Goal: Communication & Community: Answer question/provide support

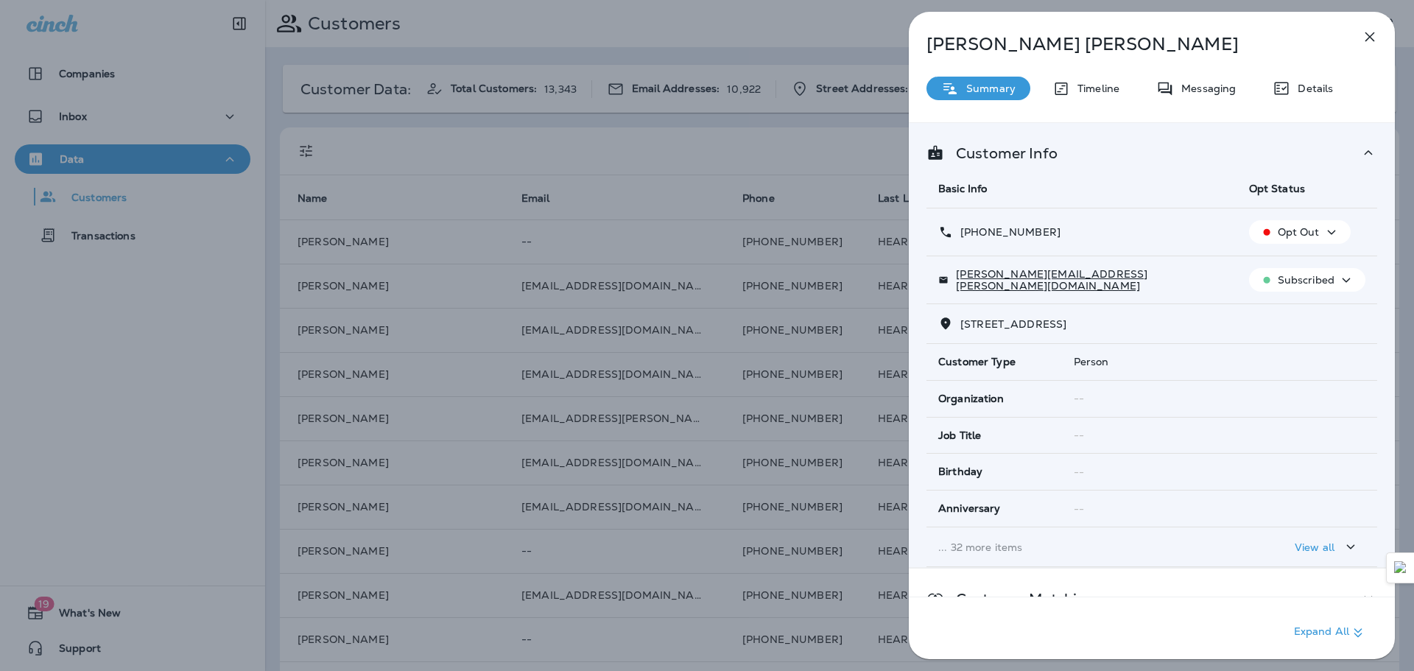
click at [1363, 40] on icon "button" at bounding box center [1370, 37] width 18 height 18
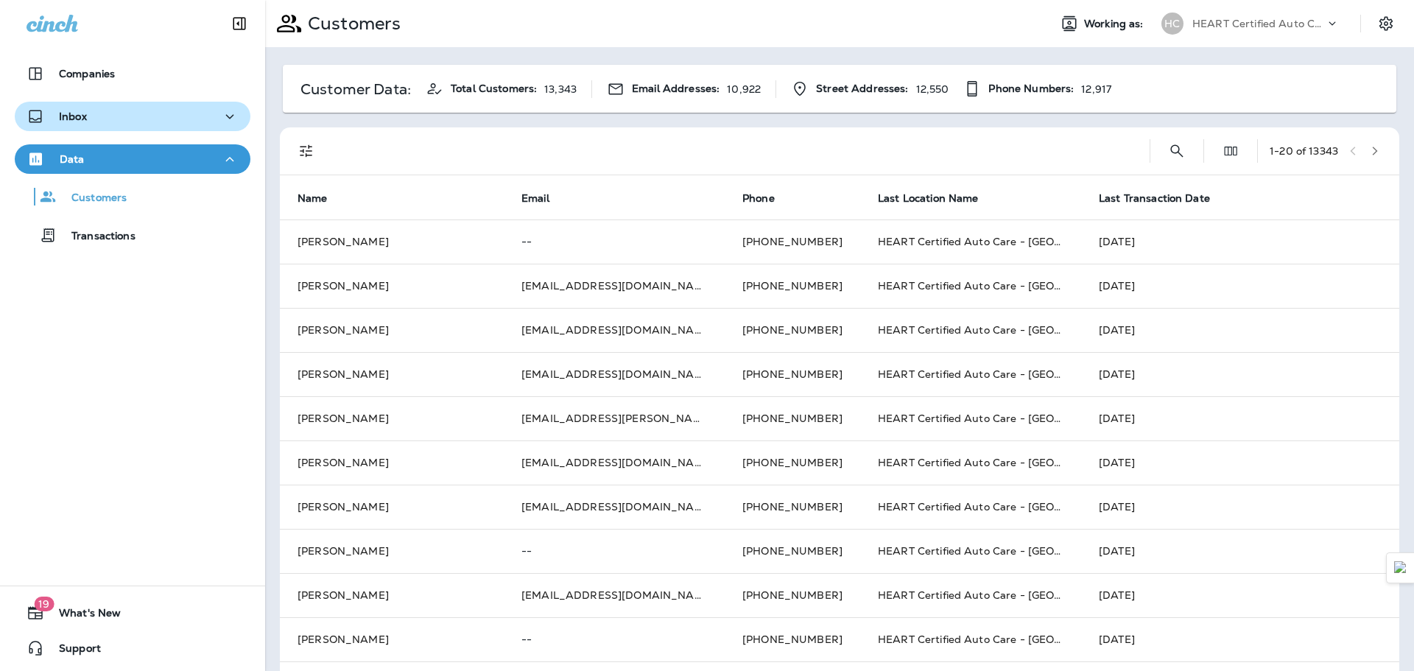
click at [188, 122] on div "Inbox" at bounding box center [133, 116] width 212 height 18
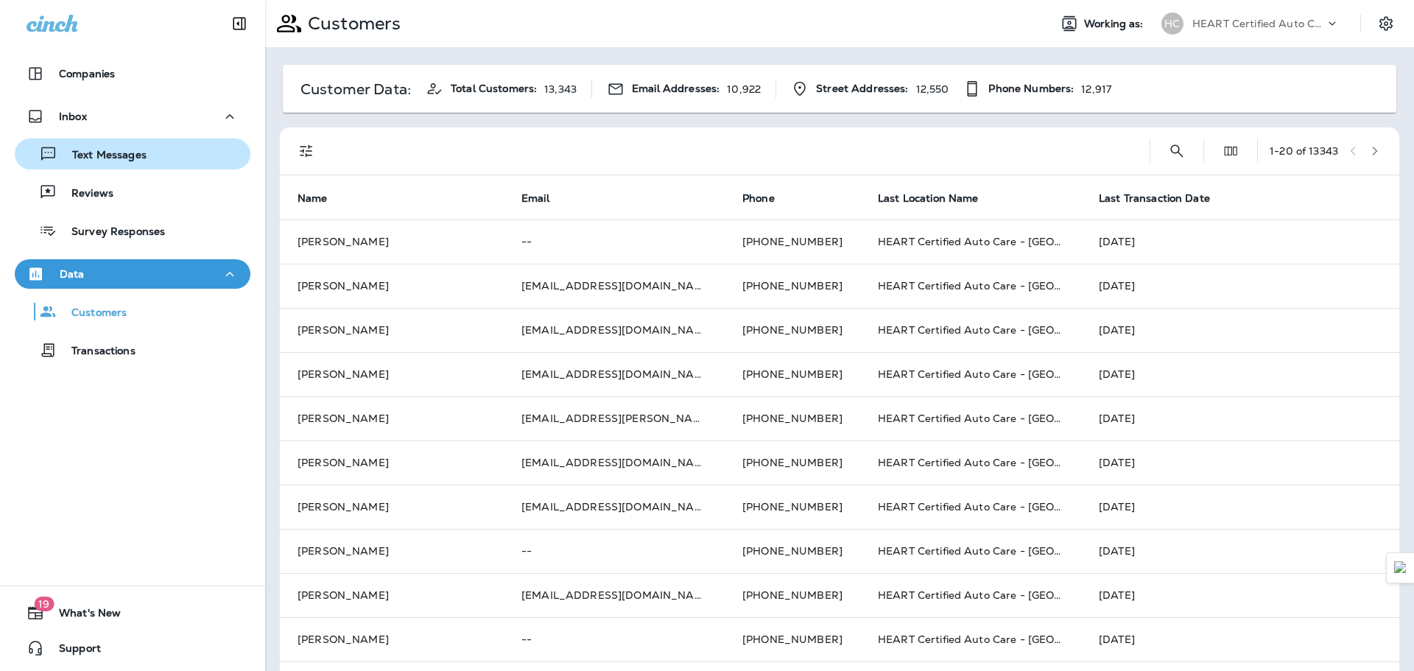
click at [110, 166] on button "Text Messages" at bounding box center [133, 153] width 236 height 31
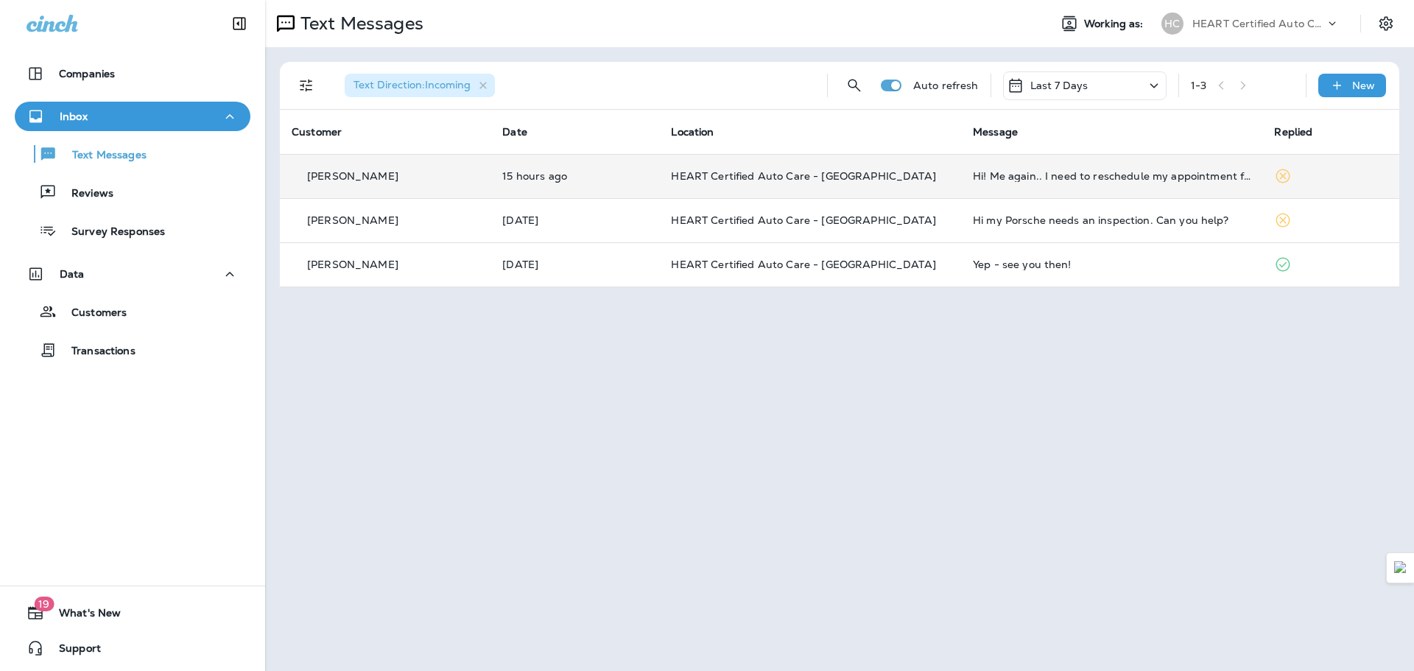
click at [641, 178] on p "15 hours ago" at bounding box center [574, 176] width 145 height 12
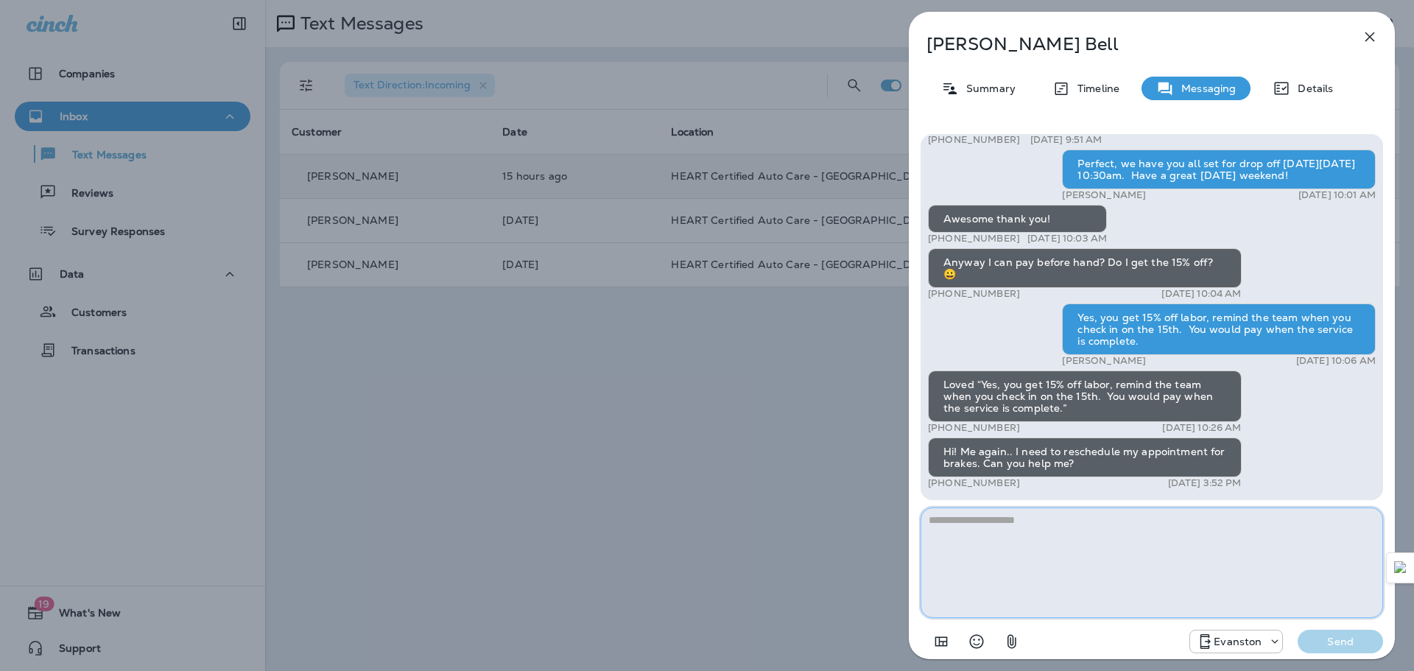
click at [1086, 574] on textarea at bounding box center [1151, 562] width 462 height 110
type textarea "*"
type textarea "**********"
click at [1351, 641] on p "Send" at bounding box center [1340, 641] width 62 height 13
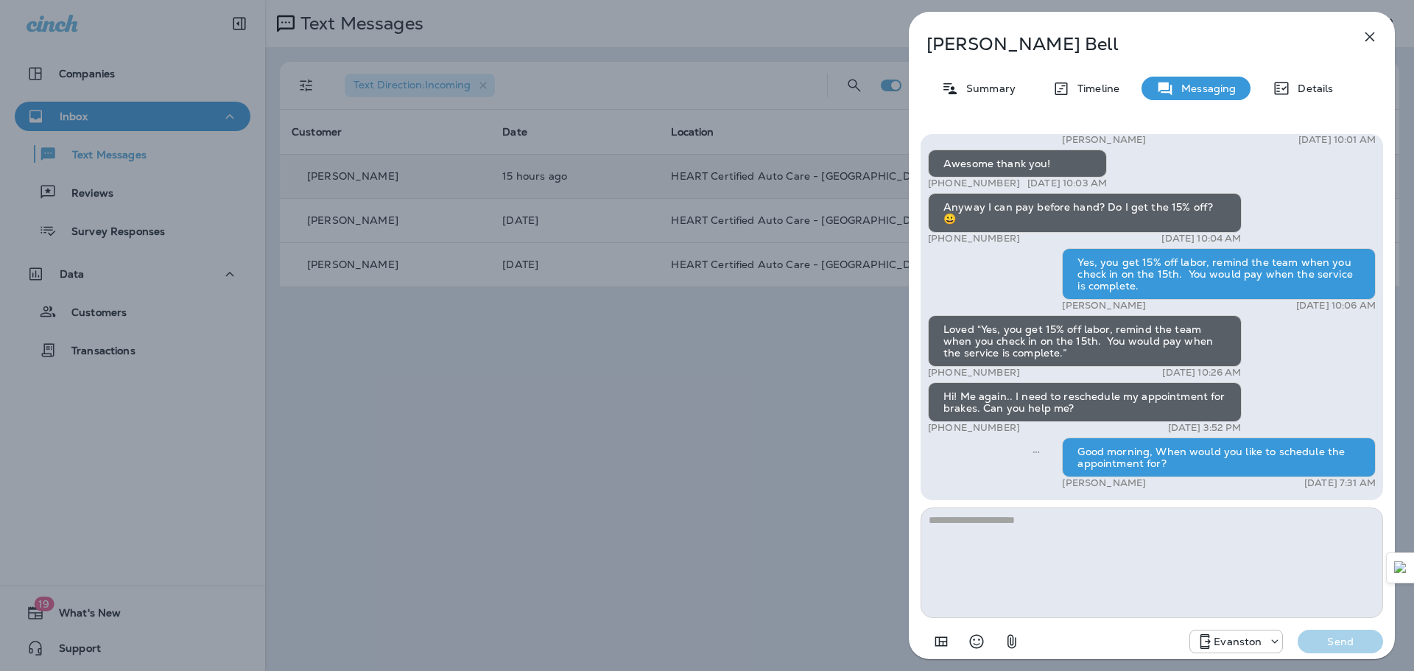
click at [484, 364] on div "[PERSON_NAME] Summary Timeline Messaging Details Hi [PERSON_NAME], your 2020 Ki…" at bounding box center [707, 335] width 1414 height 671
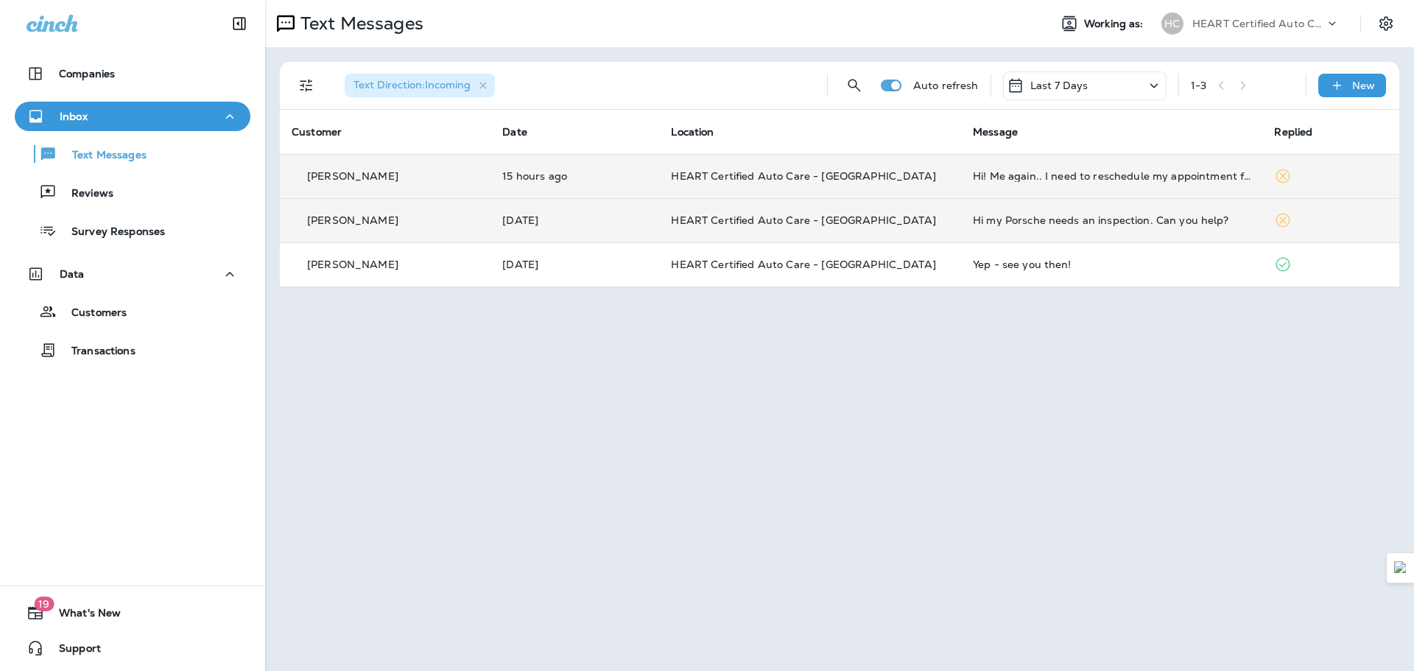
click at [1202, 233] on td "Hi my Porsche needs an inspection. Can you help?" at bounding box center [1111, 220] width 301 height 44
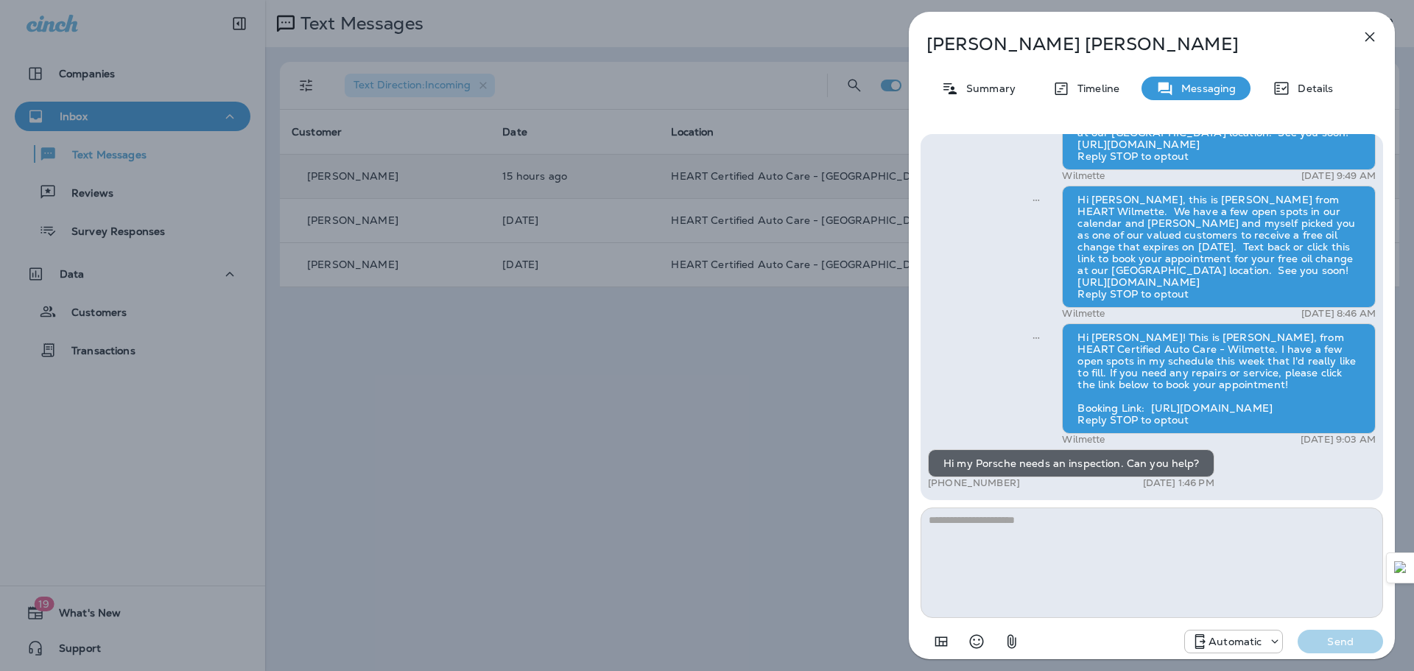
click at [711, 414] on div "[PERSON_NAME] Summary Timeline Messaging Details Hi can you get my car in [DATE…" at bounding box center [707, 335] width 1414 height 671
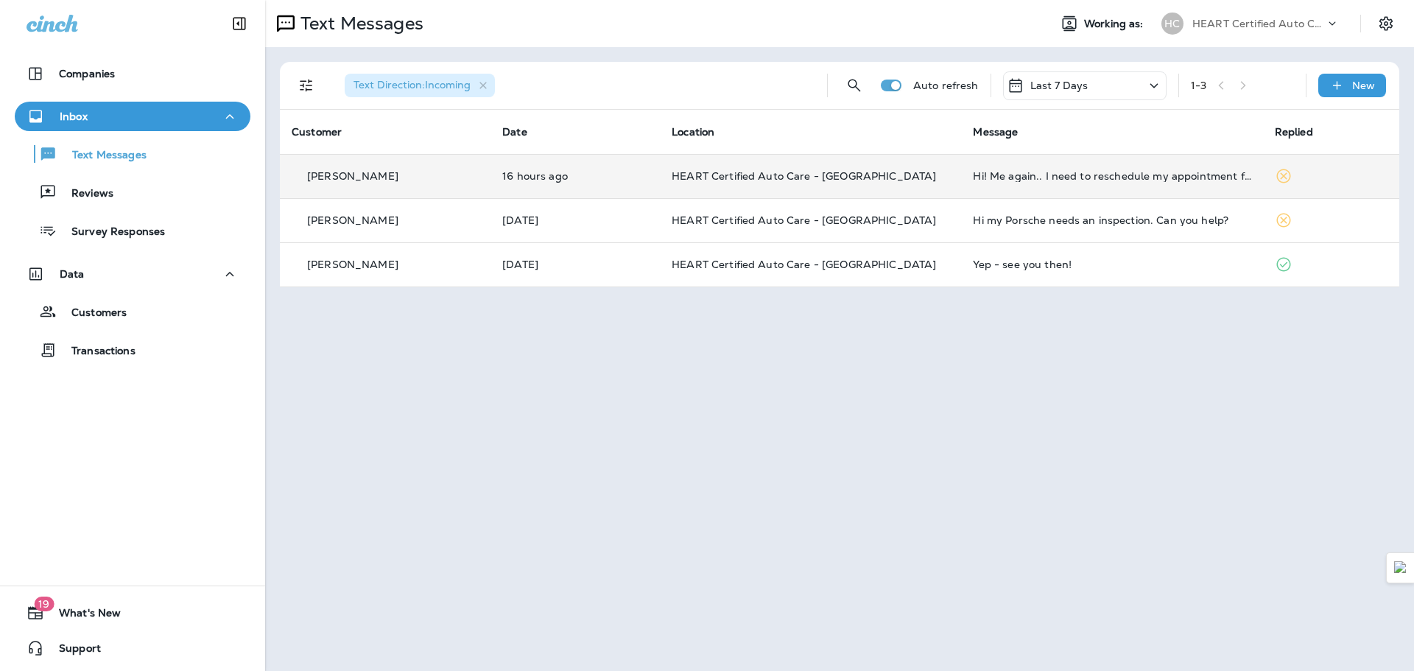
click at [966, 380] on div "Text Messages Working as: HC HEART Certified Auto Care Text Direction : Incomin…" at bounding box center [839, 335] width 1149 height 671
